Goal: Task Accomplishment & Management: Manage account settings

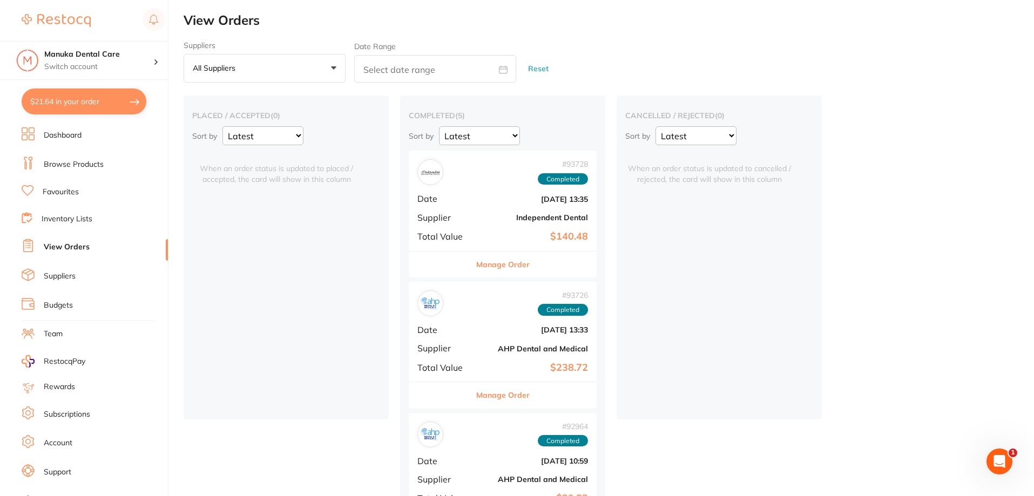
click at [500, 220] on b "Independent Dental" at bounding box center [534, 217] width 108 height 9
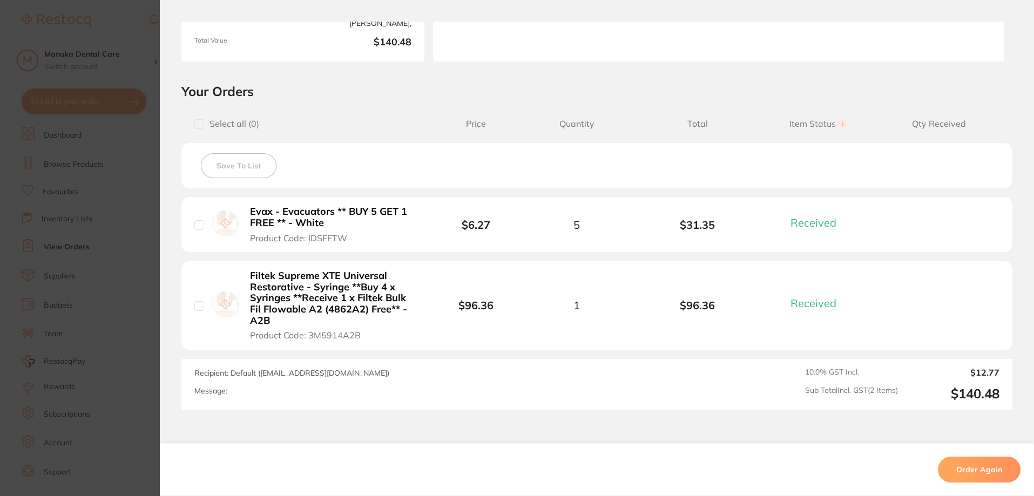
scroll to position [257, 0]
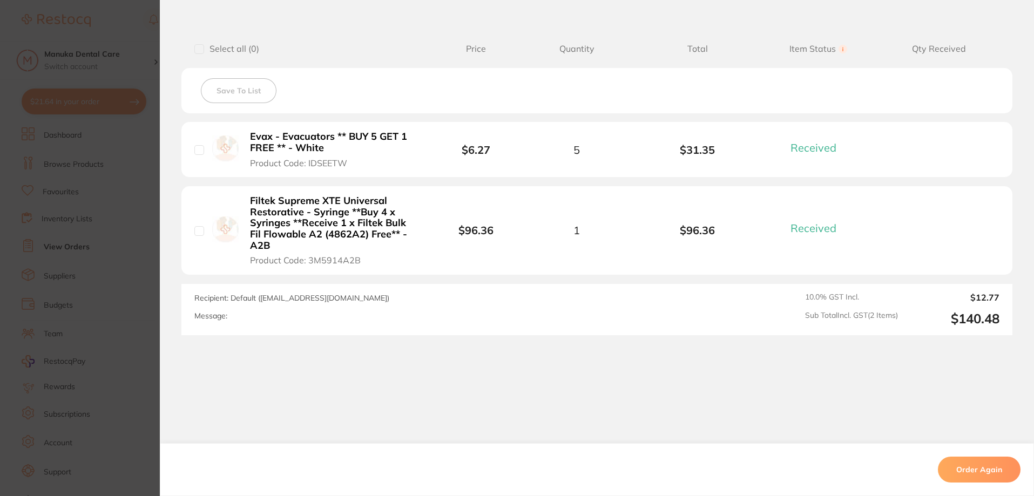
click at [96, 225] on section "Order ID: Restocq- 93728 Order Information 2 Received Completed Order Order Dat…" at bounding box center [517, 248] width 1034 height 496
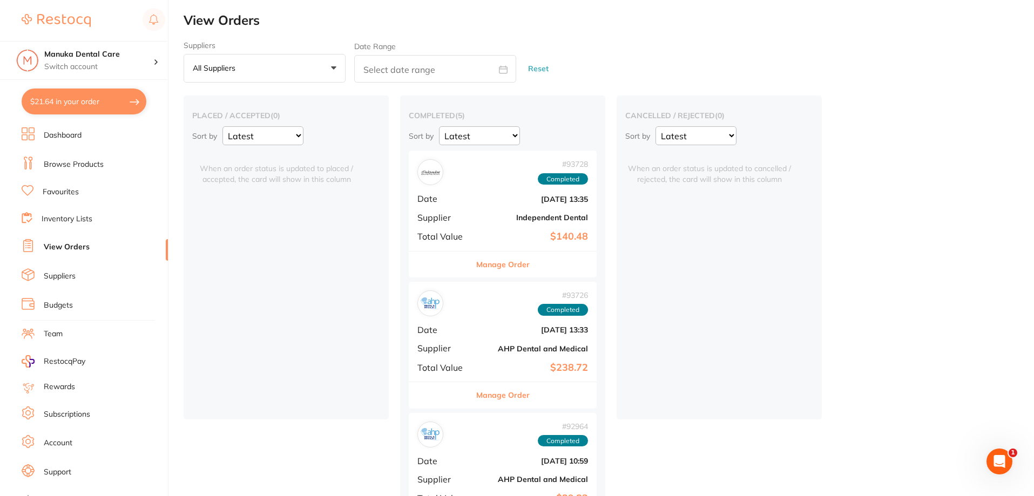
scroll to position [14, 0]
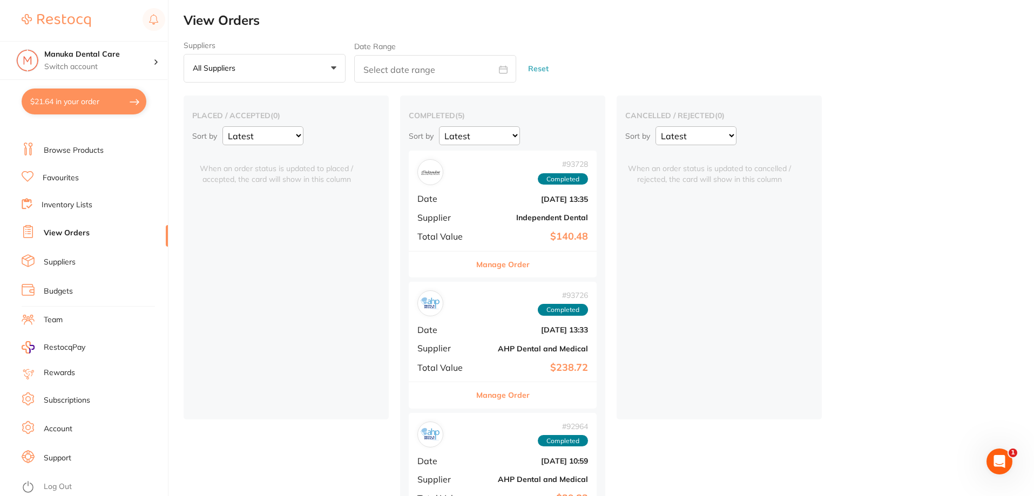
click at [80, 402] on link "Subscriptions" at bounding box center [67, 400] width 46 height 11
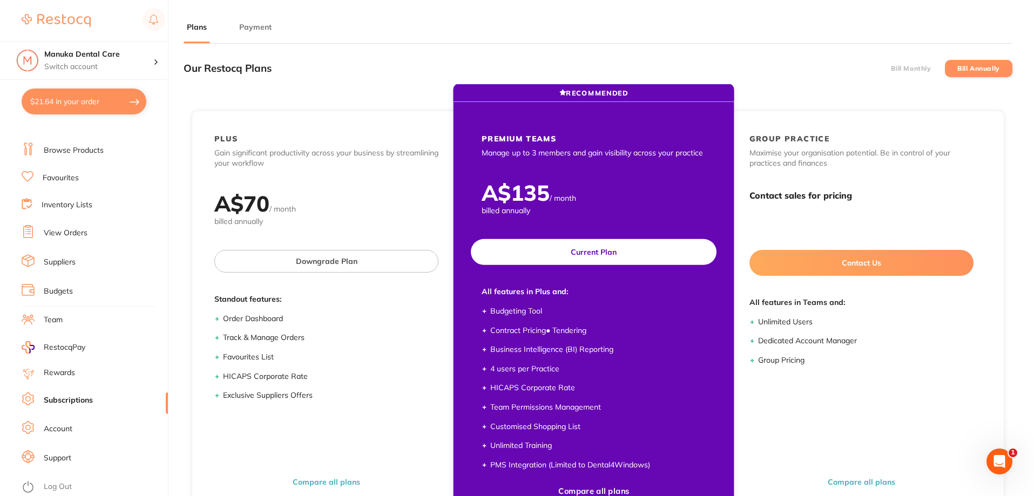
click at [635, 164] on div "PREMIUM TEAMS Manage up to 3 members and gain visibility across your practice A…" at bounding box center [593, 306] width 267 height 389
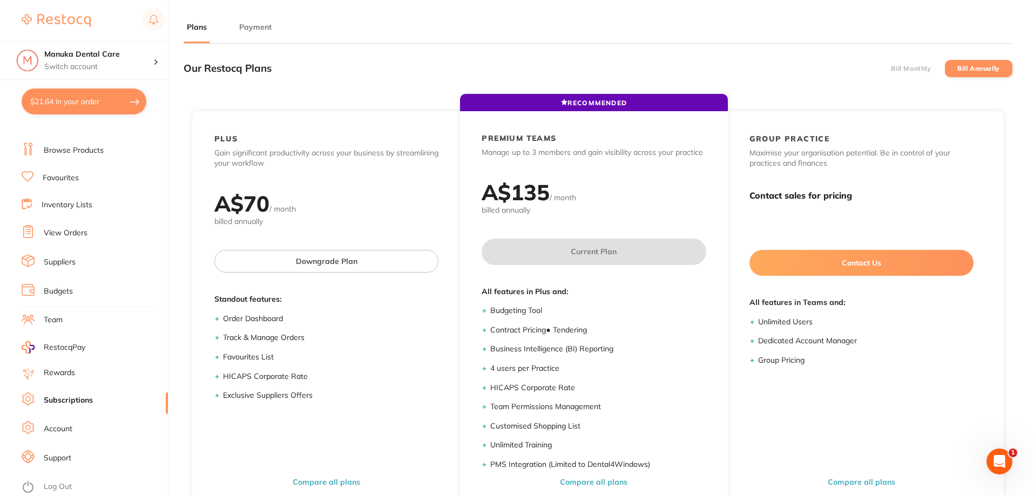
click at [247, 28] on button "Payment" at bounding box center [255, 27] width 39 height 10
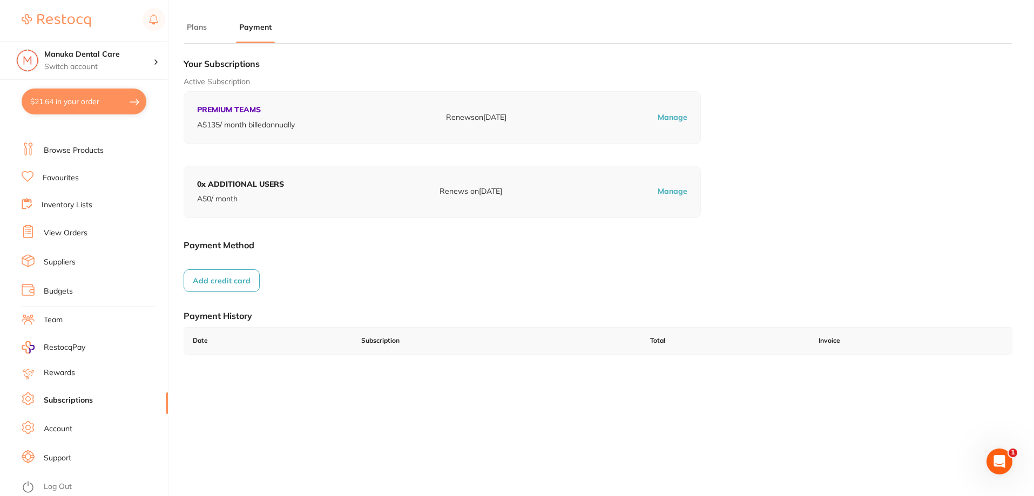
click at [211, 29] on ul "Plans Payment" at bounding box center [598, 33] width 829 height 22
click at [206, 29] on button "Plans" at bounding box center [197, 27] width 26 height 10
